Goal: Transaction & Acquisition: Purchase product/service

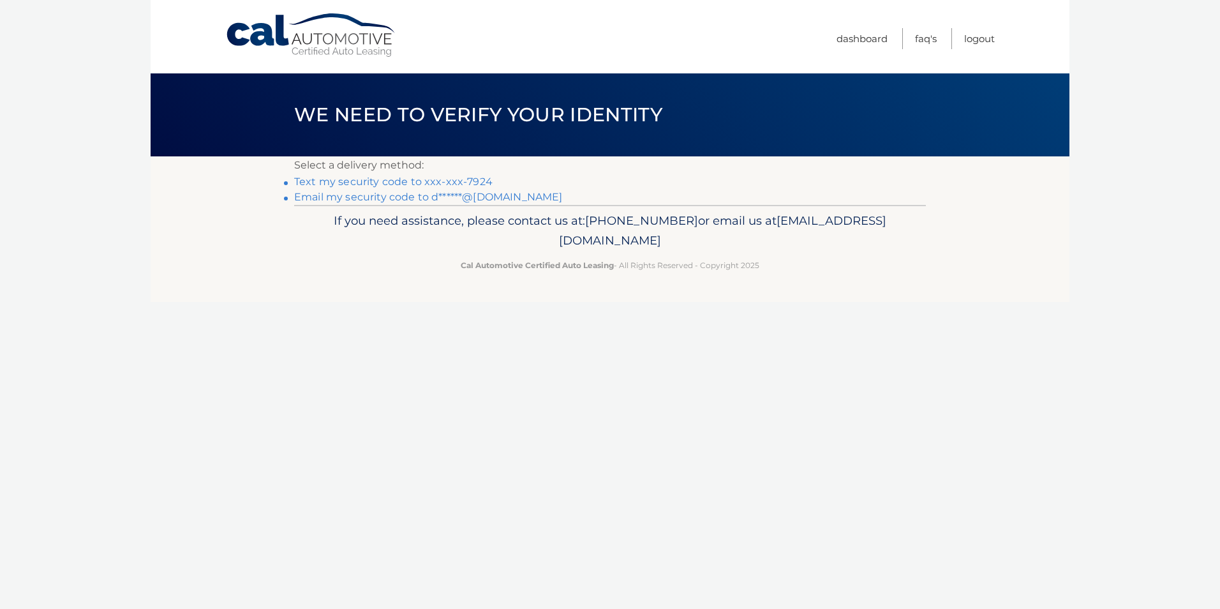
click at [470, 202] on link "Email my security code to d******@yahoo.com" at bounding box center [428, 197] width 269 height 12
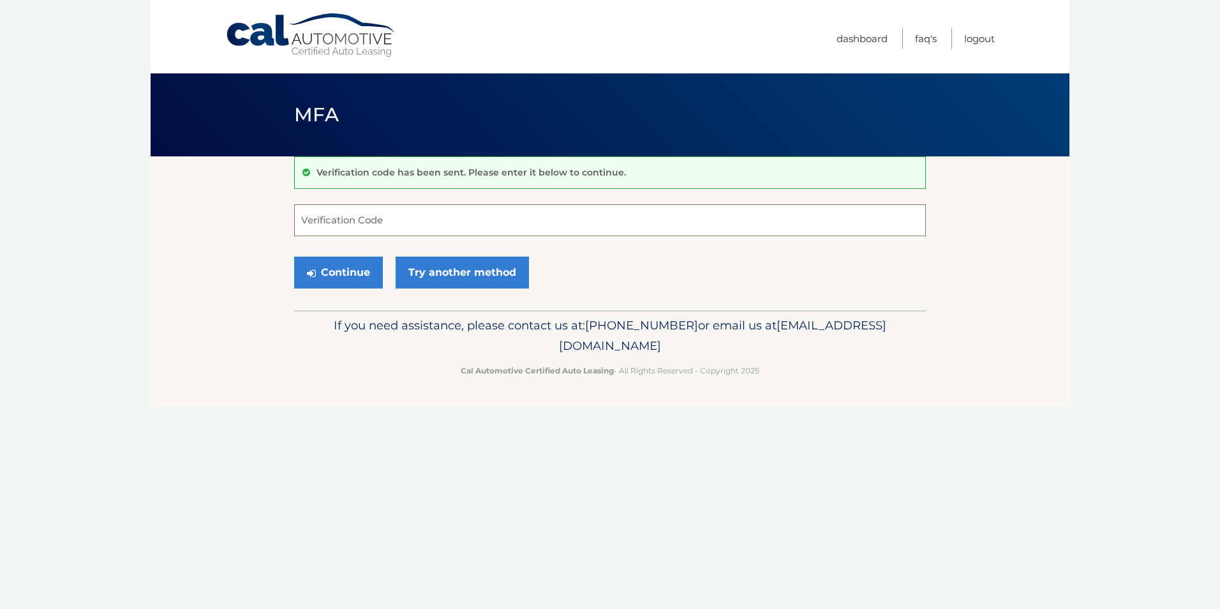
drag, startPoint x: 369, startPoint y: 221, endPoint x: 364, endPoint y: 216, distance: 7.2
click at [368, 221] on input "Verification Code" at bounding box center [610, 220] width 632 height 32
paste input "262150"
click at [343, 274] on button "Continue" at bounding box center [338, 272] width 89 height 32
click at [362, 226] on input "262150" at bounding box center [610, 220] width 632 height 32
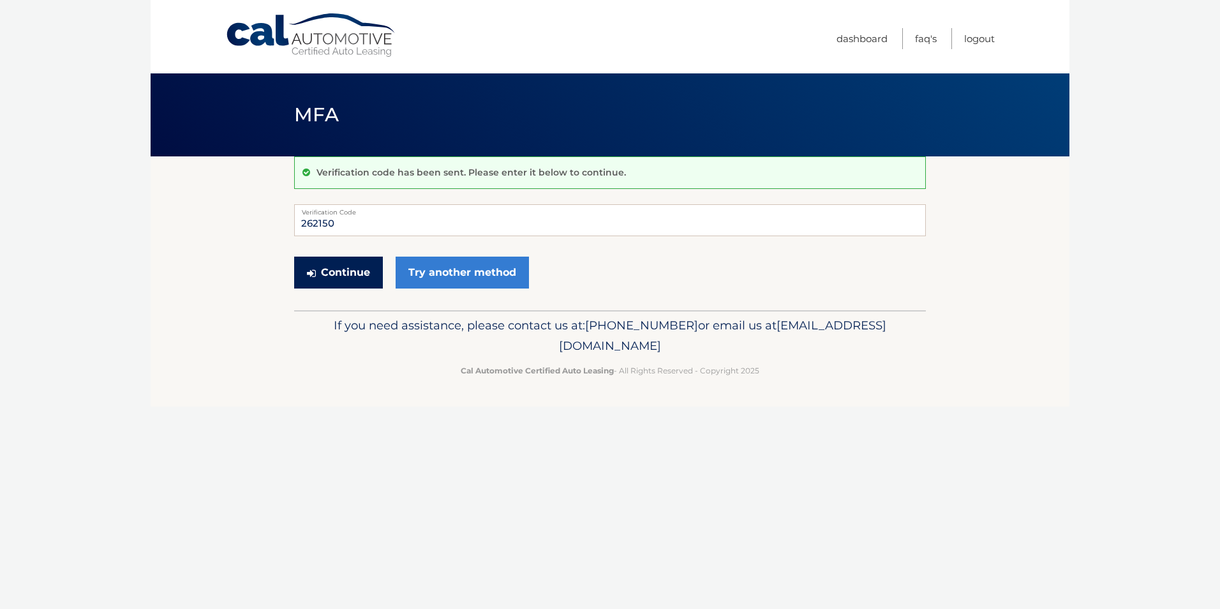
click at [345, 278] on button "Continue" at bounding box center [338, 272] width 89 height 32
click at [218, 219] on section "Verification code has been sent. Please enter it below to continue. 262150 Veri…" at bounding box center [610, 233] width 919 height 154
click at [367, 231] on input "262150" at bounding box center [610, 220] width 632 height 32
type input "2"
paste input "262150"
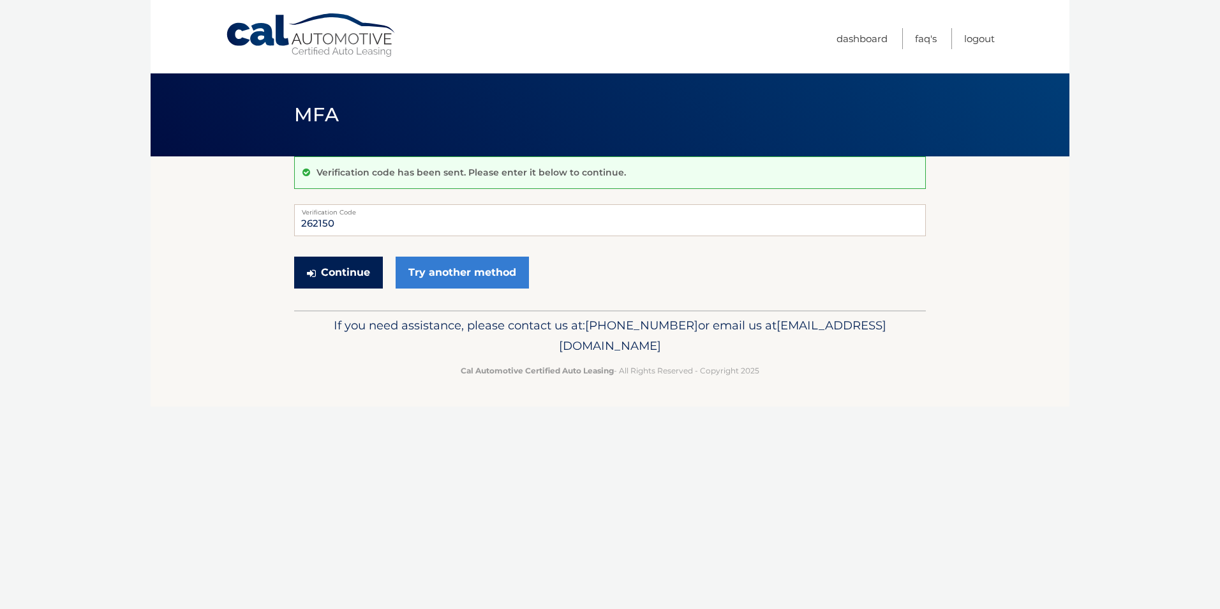
click at [352, 271] on button "Continue" at bounding box center [338, 272] width 89 height 32
click at [352, 270] on button "Continue" at bounding box center [338, 272] width 89 height 32
drag, startPoint x: 357, startPoint y: 222, endPoint x: 239, endPoint y: 233, distance: 118.5
click at [239, 233] on section "Verification code has been sent. Please enter it below to continue. 262150 Veri…" at bounding box center [610, 233] width 919 height 154
type input "262150"
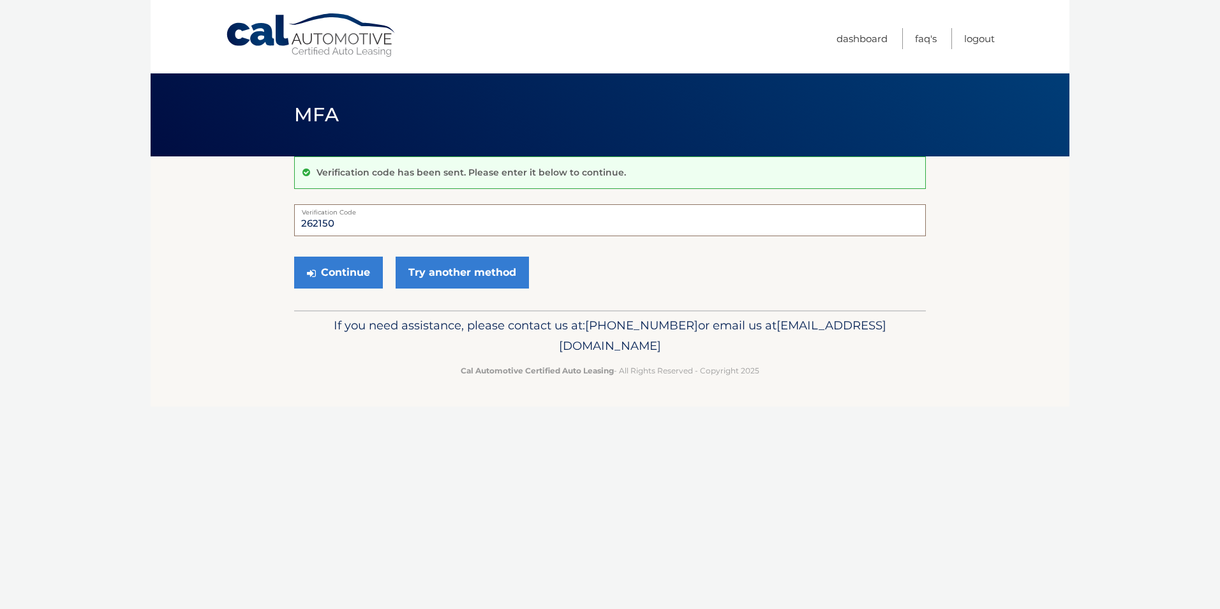
click at [294, 256] on button "Continue" at bounding box center [338, 272] width 89 height 32
click at [336, 272] on button "Continue" at bounding box center [338, 272] width 89 height 32
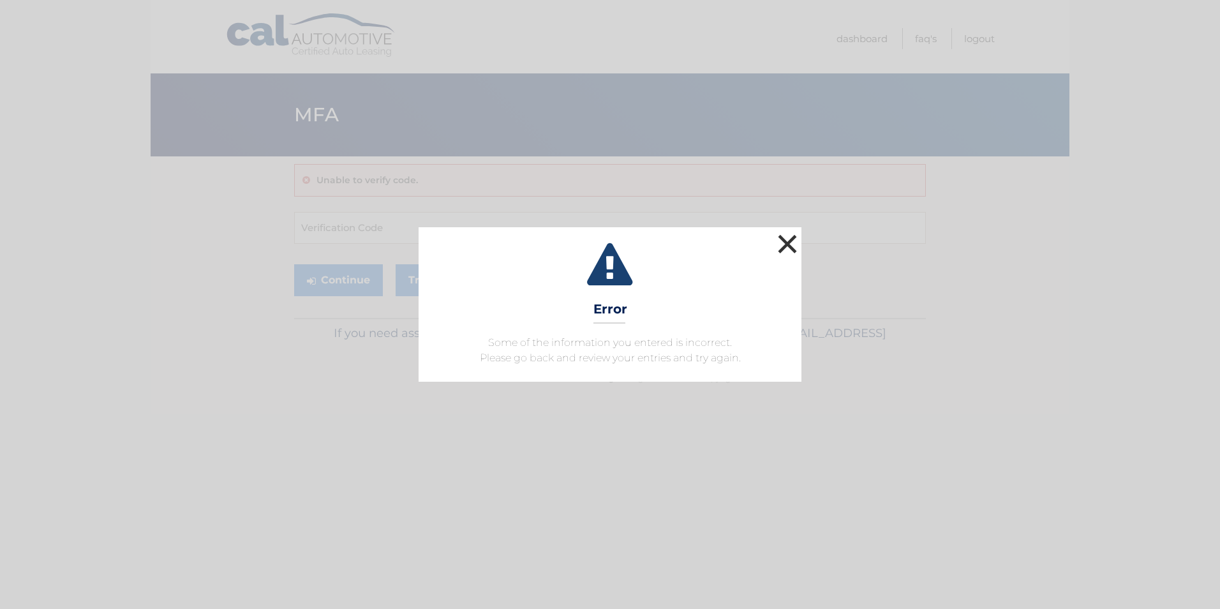
click at [786, 248] on button "×" at bounding box center [787, 244] width 26 height 26
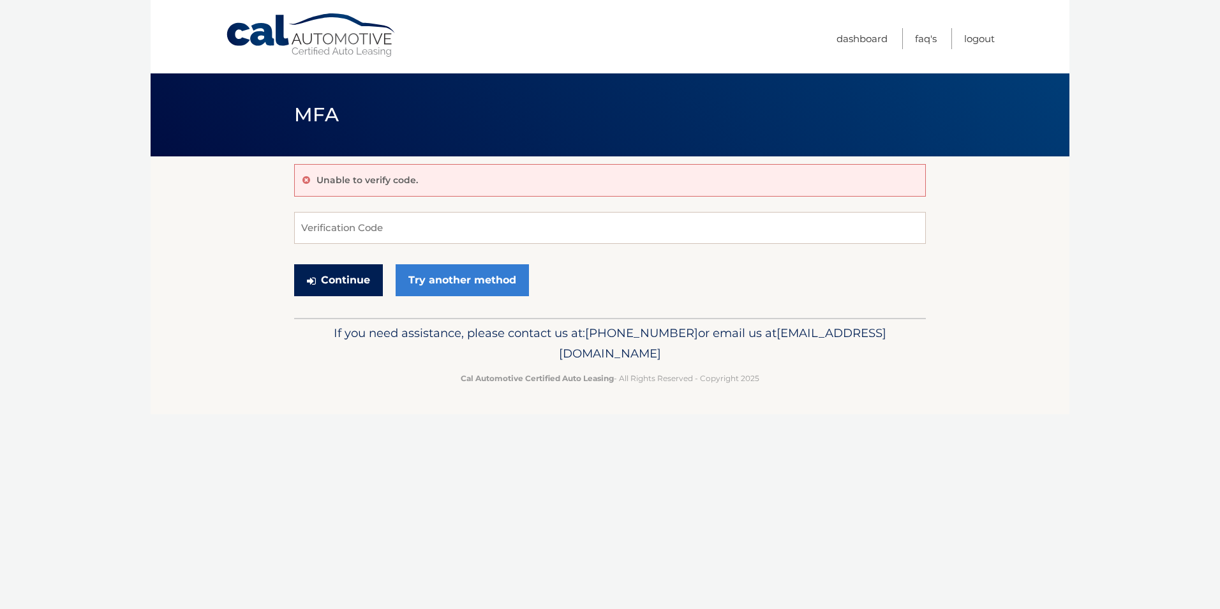
click at [350, 285] on button "Continue" at bounding box center [338, 280] width 89 height 32
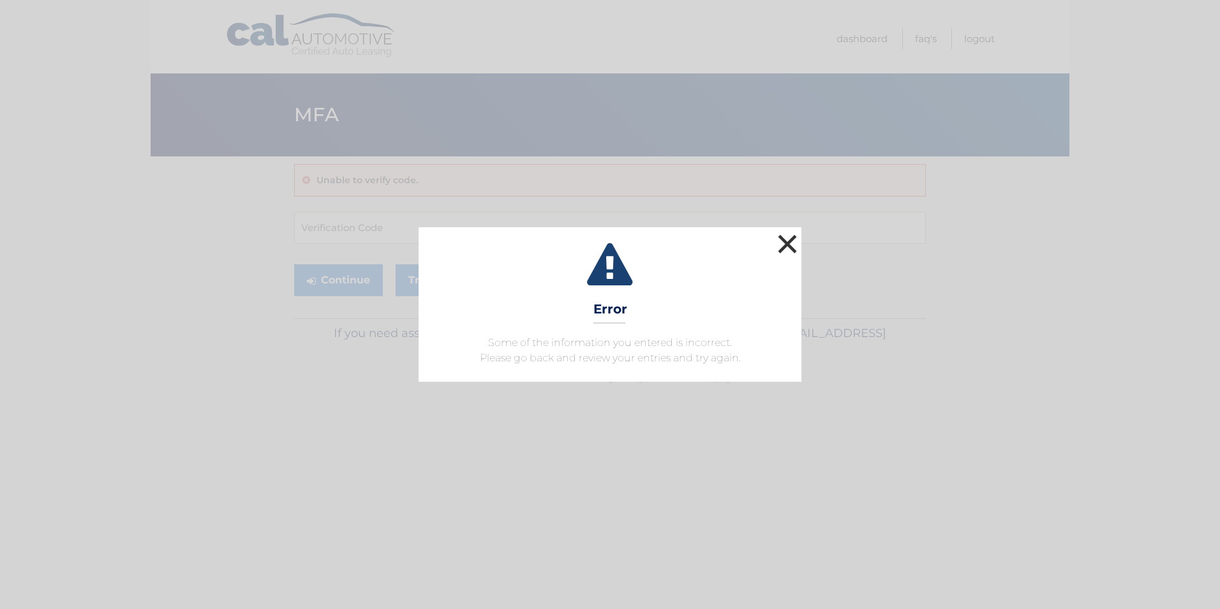
drag, startPoint x: 787, startPoint y: 251, endPoint x: 778, endPoint y: 246, distance: 10.6
click at [787, 251] on button "×" at bounding box center [787, 244] width 26 height 26
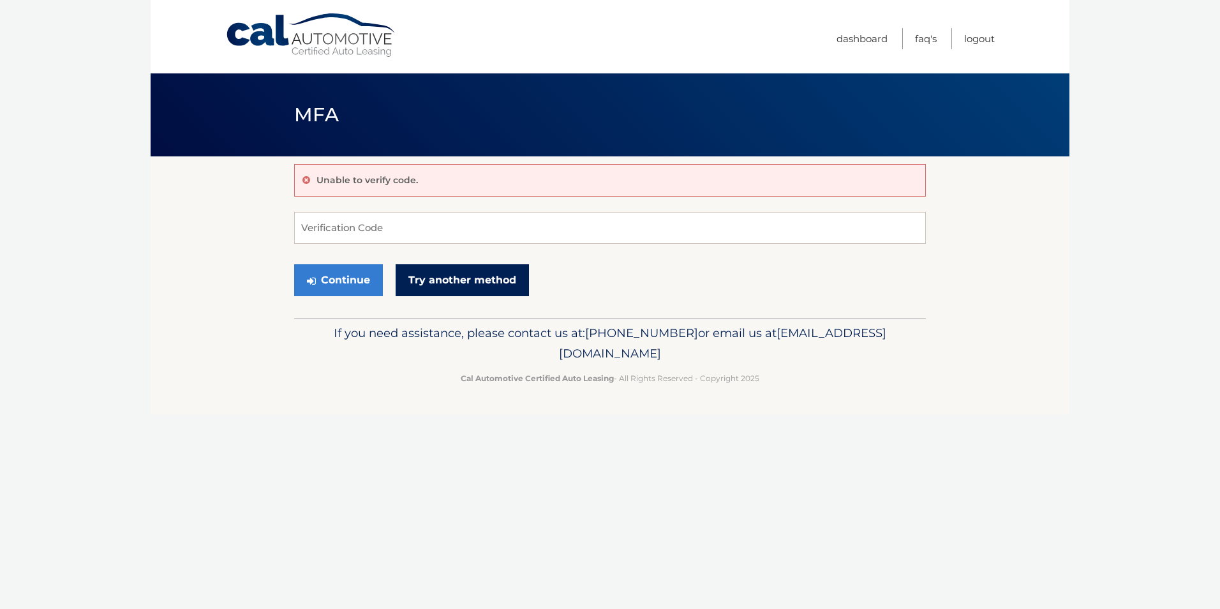
click at [431, 285] on link "Try another method" at bounding box center [462, 280] width 133 height 32
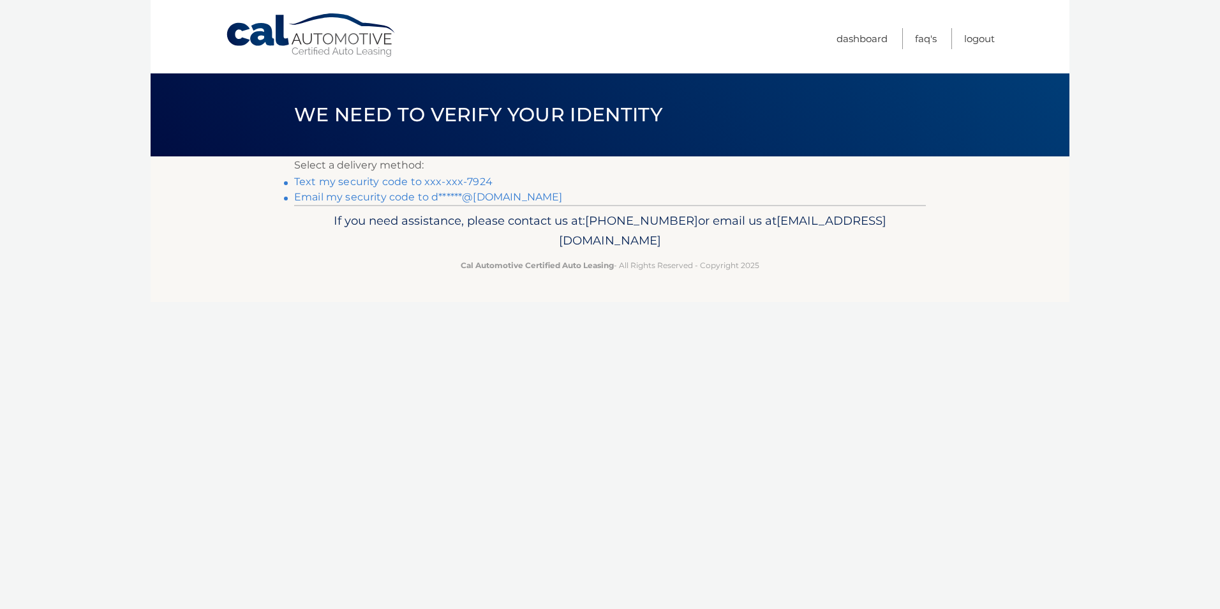
click at [459, 196] on link "Email my security code to d******@yahoo.com" at bounding box center [428, 197] width 269 height 12
click at [399, 199] on link "Email my security code to d******@yahoo.com" at bounding box center [428, 197] width 269 height 12
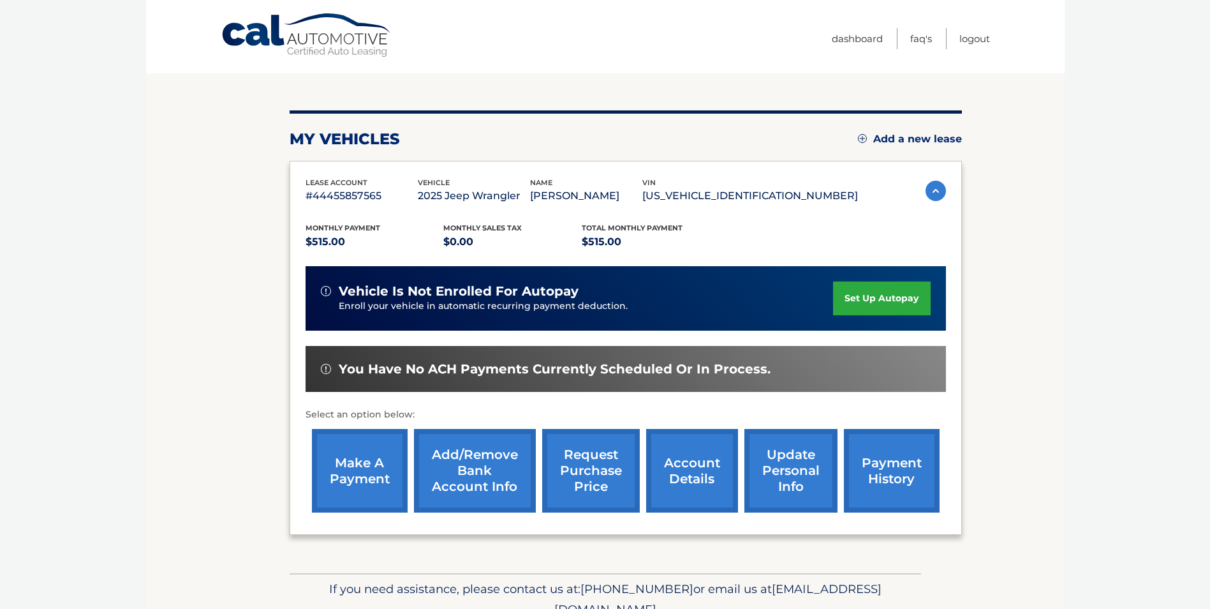
scroll to position [128, 0]
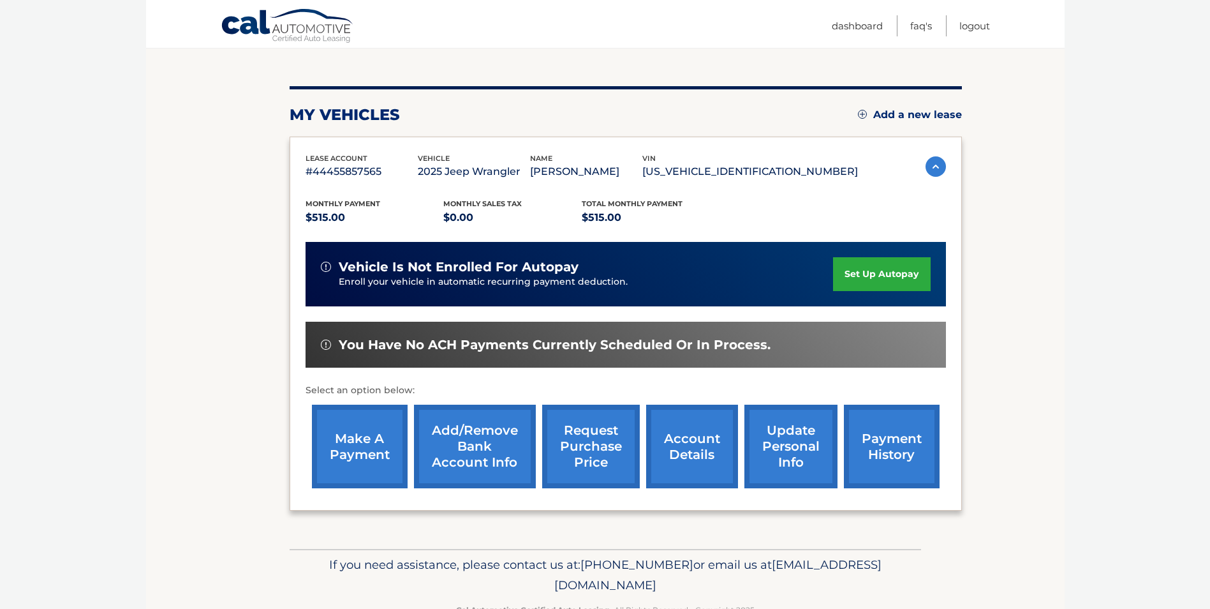
click at [361, 450] on link "make a payment" at bounding box center [360, 446] width 96 height 84
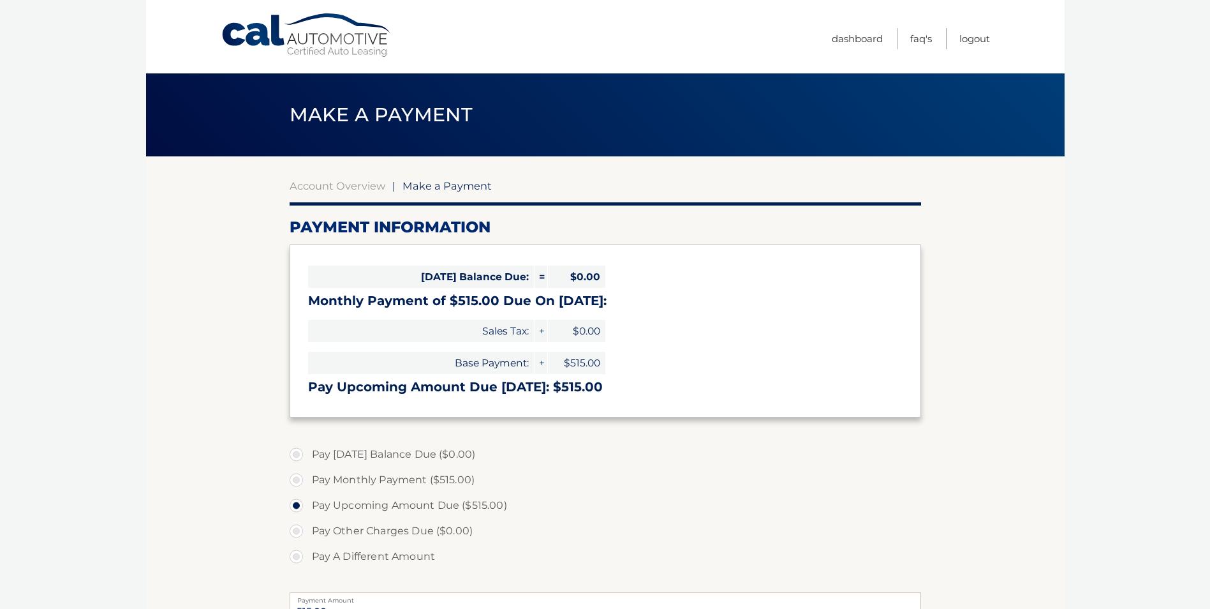
select select "OTIzZWI4MTYtNTkwMS00Yzc4LWEyNTgtYmMyOTE0NmFkY2Fj"
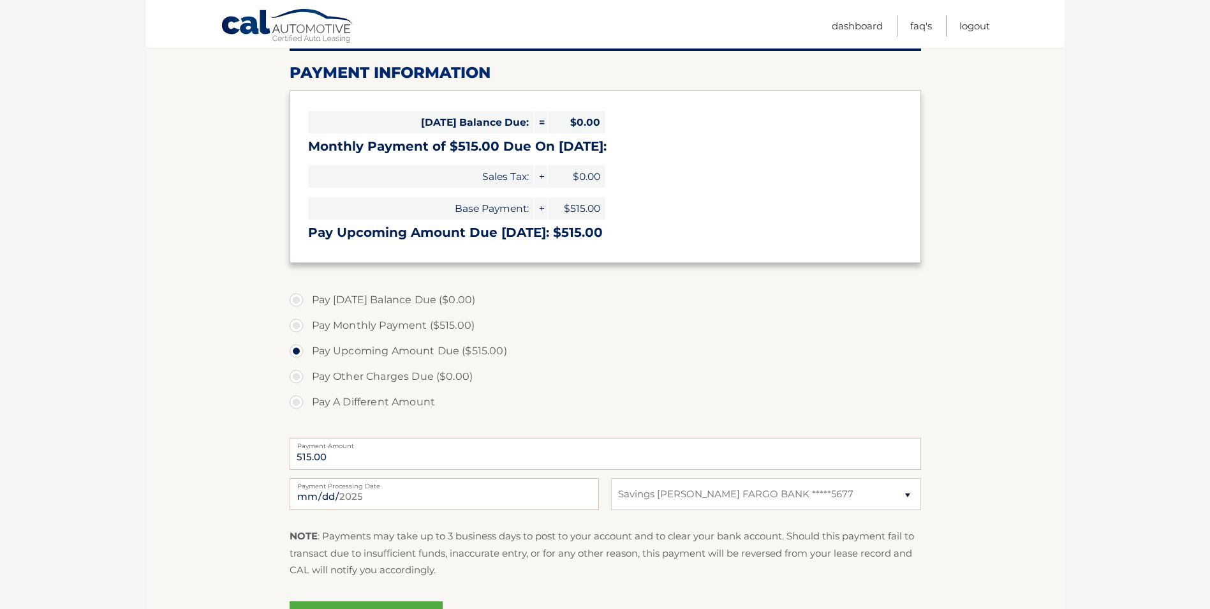
scroll to position [255, 0]
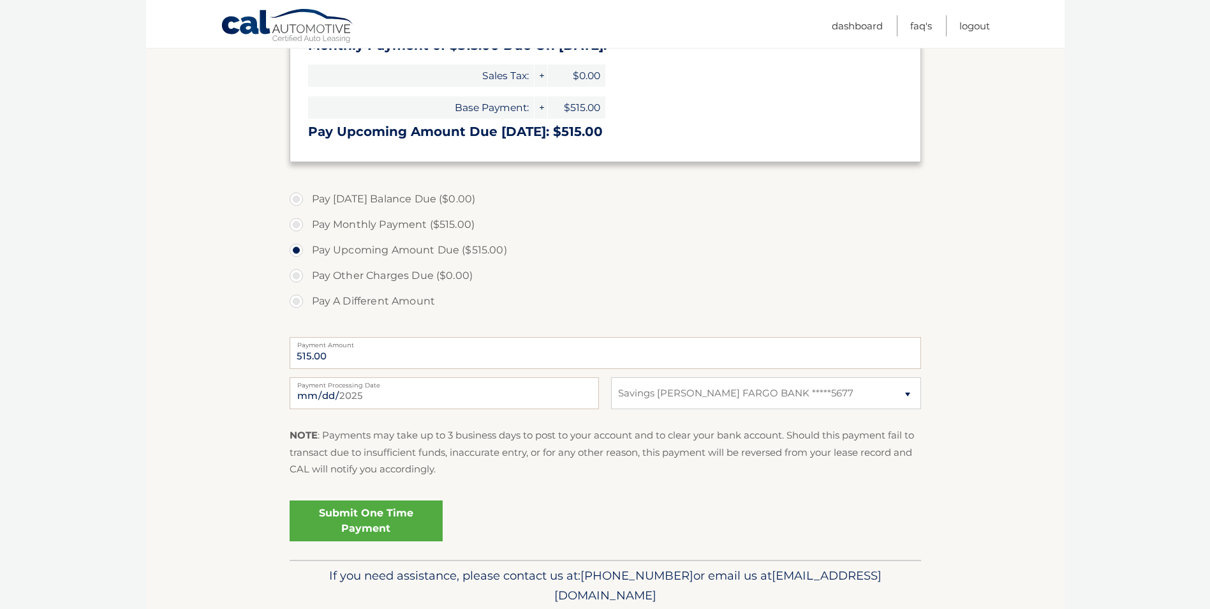
click at [293, 228] on label "Pay Monthly Payment ($515.00)" at bounding box center [606, 225] width 632 height 26
click at [295, 228] on input "Pay Monthly Payment ($515.00)" at bounding box center [301, 222] width 13 height 20
radio input "true"
click at [372, 528] on link "Submit One Time Payment" at bounding box center [366, 520] width 153 height 41
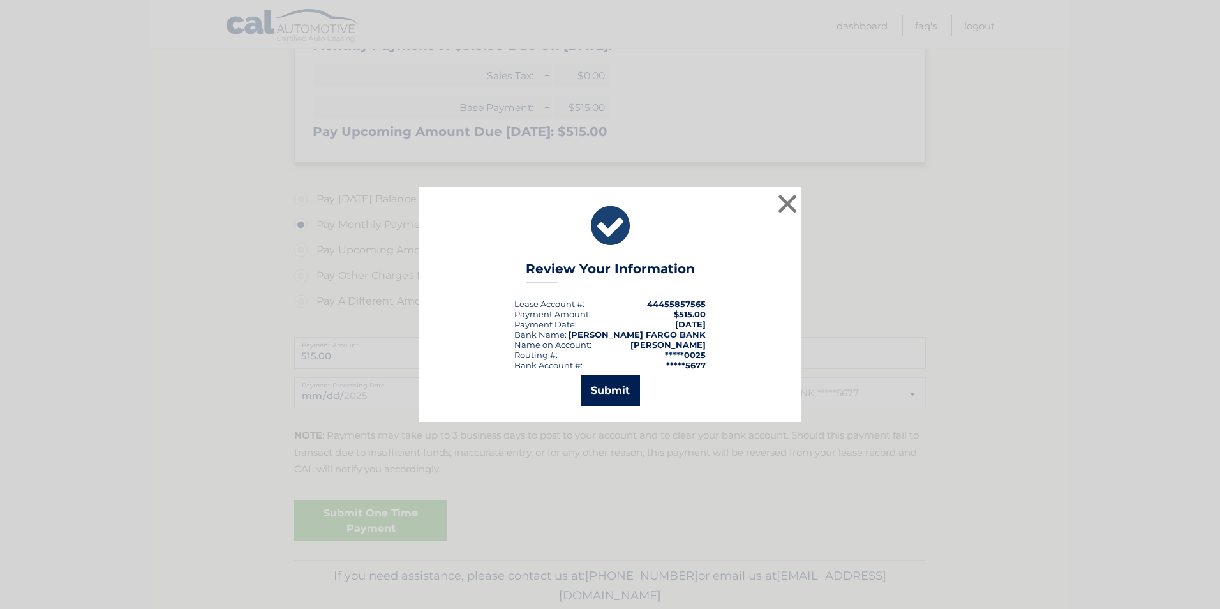
click at [608, 400] on button "Submit" at bounding box center [610, 390] width 59 height 31
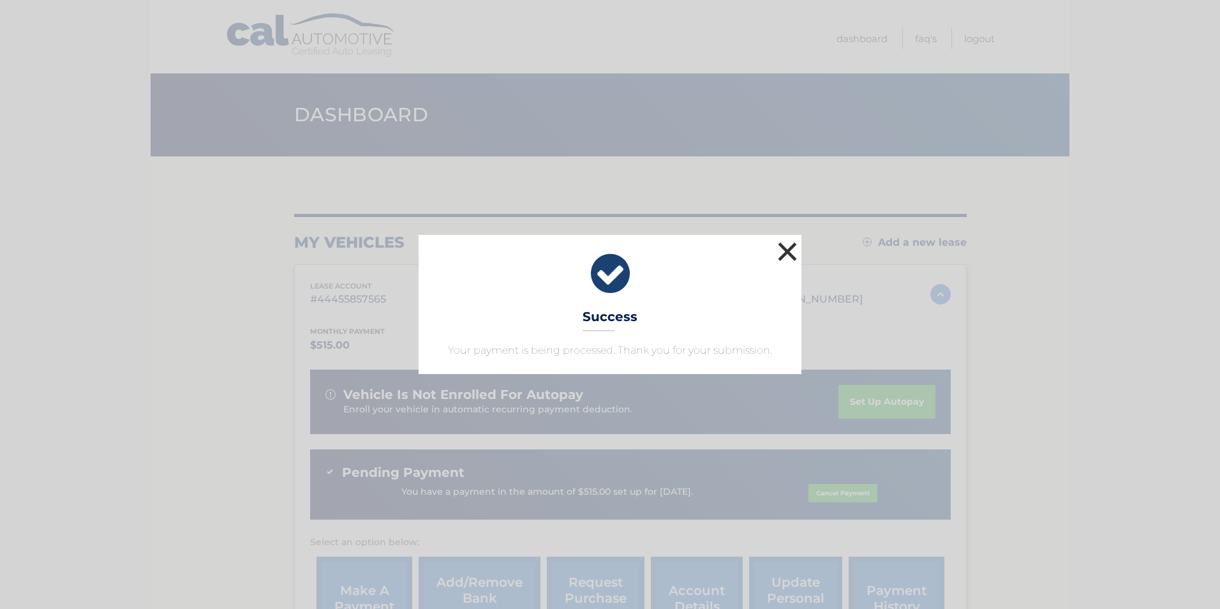
click at [784, 239] on button "×" at bounding box center [787, 252] width 26 height 26
